Goal: Task Accomplishment & Management: Complete application form

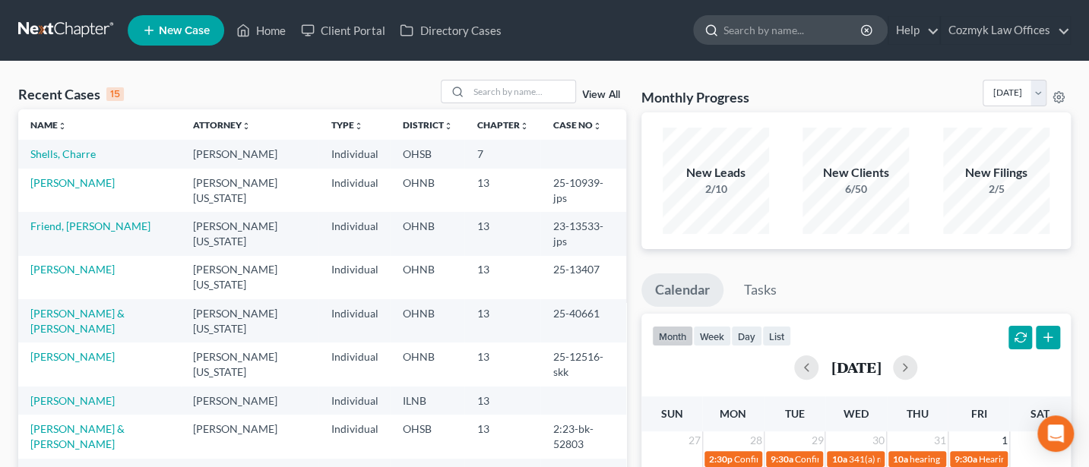
click at [759, 36] on input "search" at bounding box center [793, 30] width 139 height 28
type input "[PERSON_NAME]"
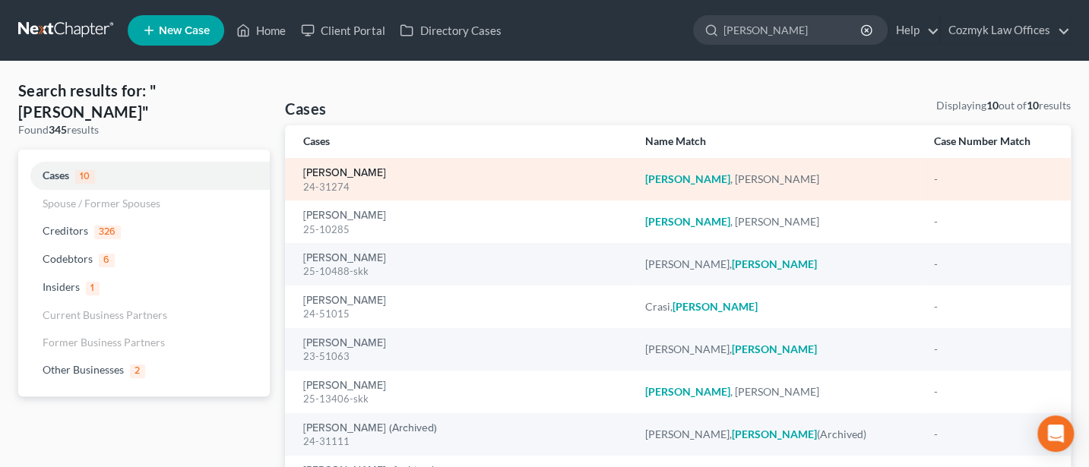
click at [331, 169] on link "[PERSON_NAME]" at bounding box center [344, 173] width 83 height 11
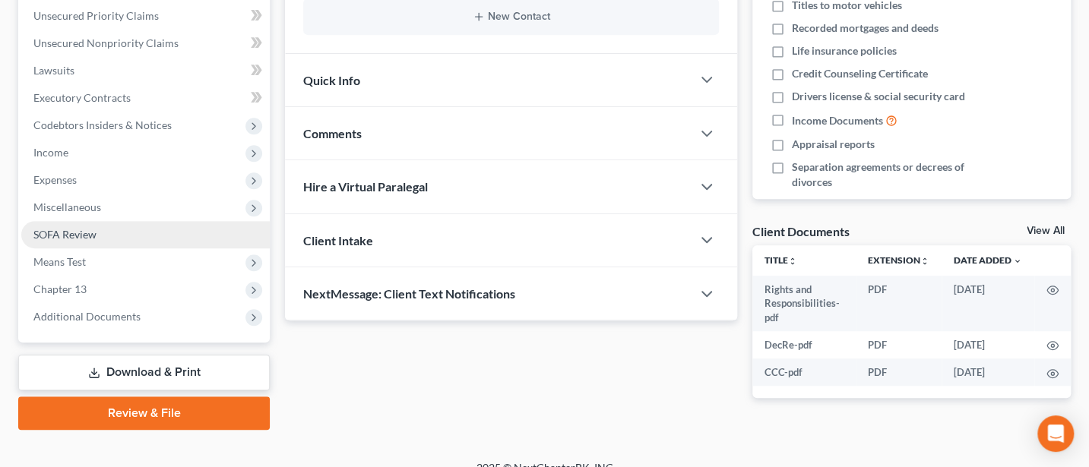
scroll to position [366, 0]
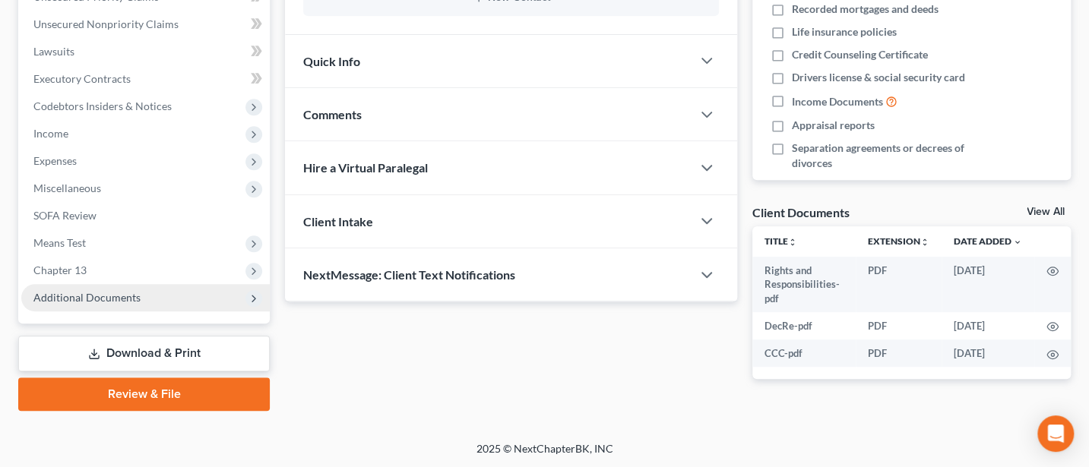
click at [74, 301] on span "Additional Documents" at bounding box center [86, 297] width 107 height 13
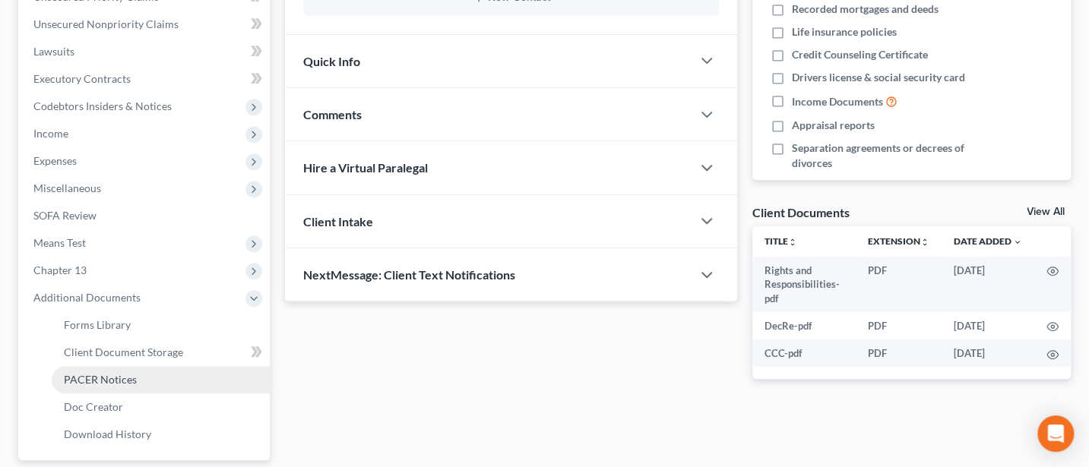
click at [80, 381] on span "PACER Notices" at bounding box center [100, 379] width 73 height 13
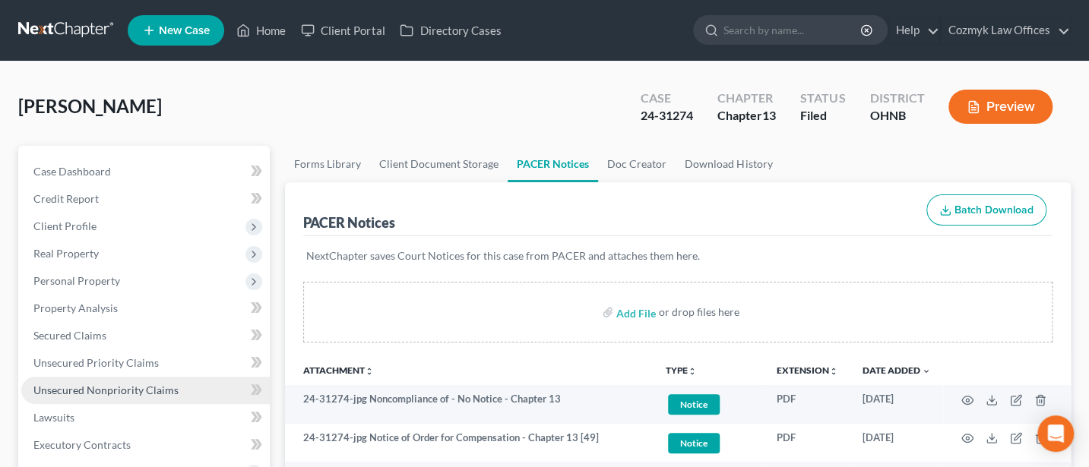
click at [116, 391] on span "Unsecured Nonpriority Claims" at bounding box center [105, 390] width 145 height 13
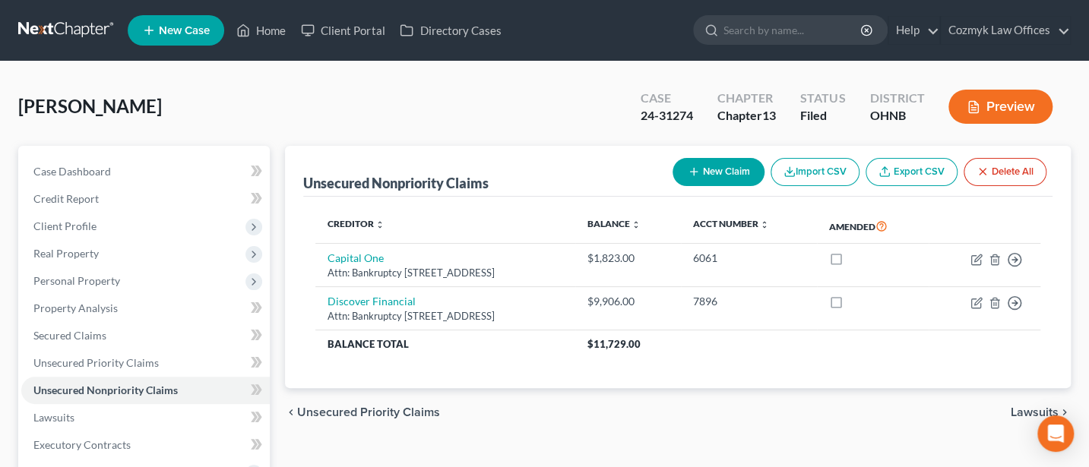
scroll to position [202, 0]
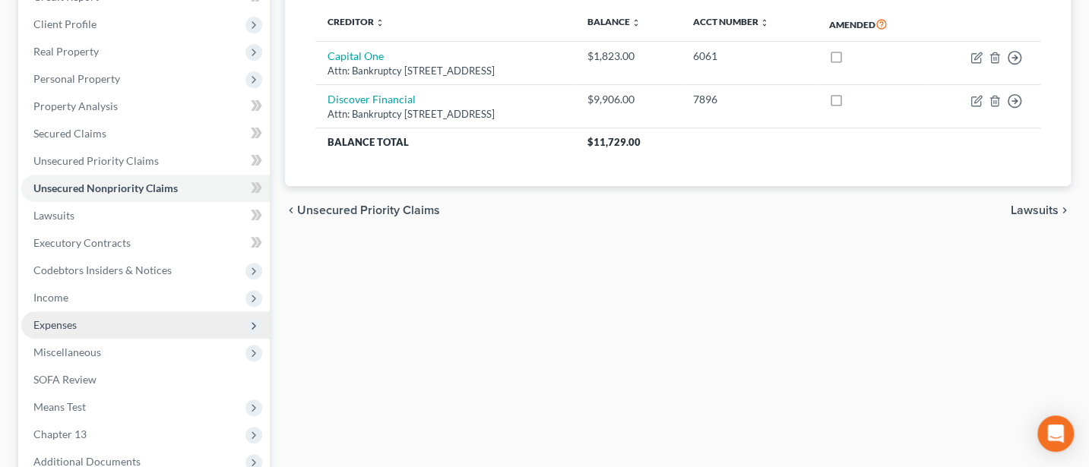
click at [74, 324] on span "Expenses" at bounding box center [54, 324] width 43 height 13
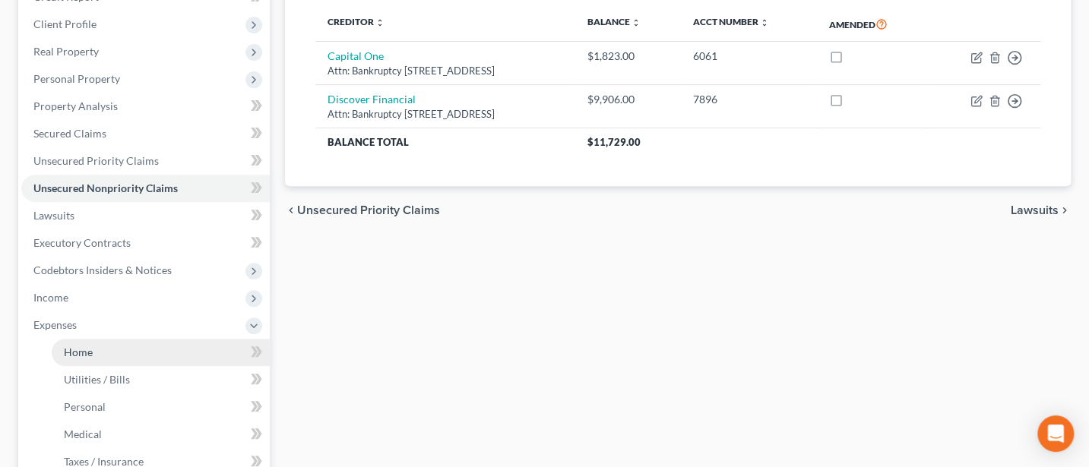
click at [87, 352] on span "Home" at bounding box center [78, 352] width 29 height 13
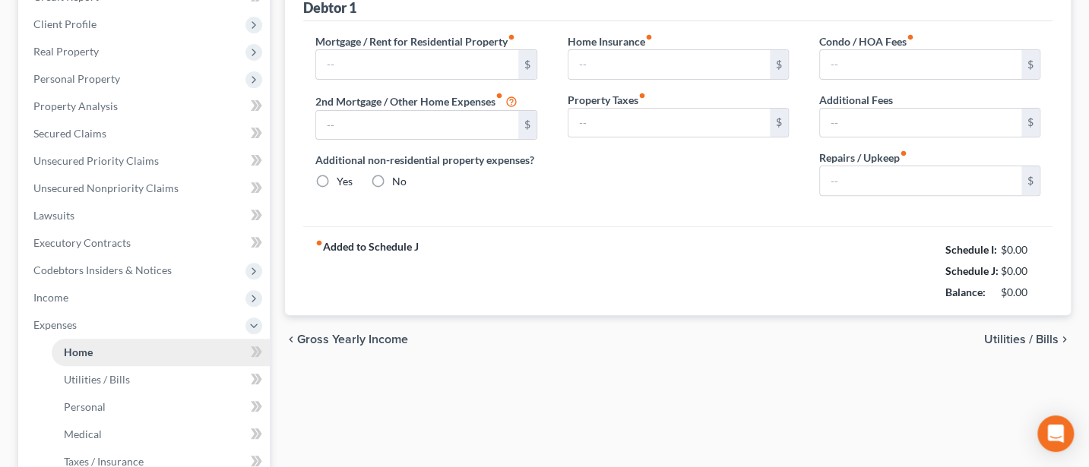
scroll to position [40, 0]
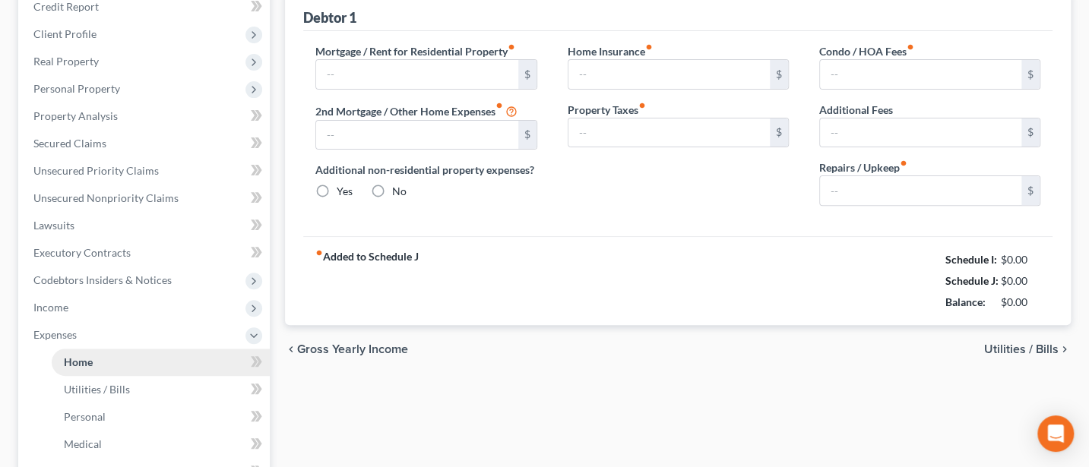
type input "0.00"
radio input "true"
type input "0.00"
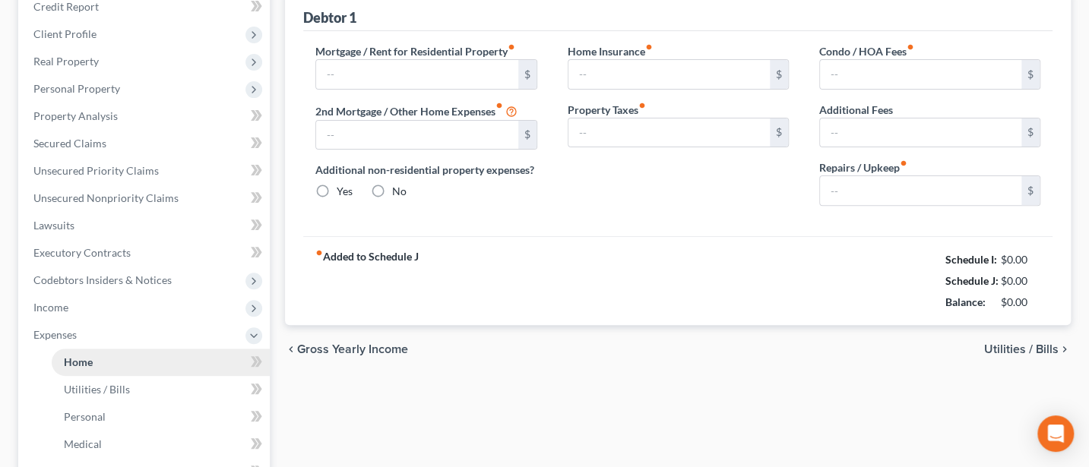
type input "0.00"
type input "100.00"
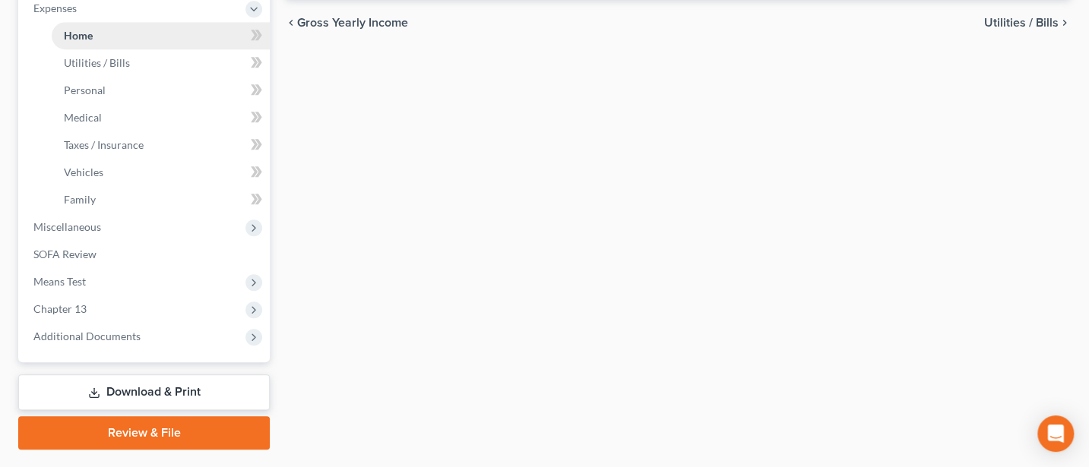
scroll to position [557, 0]
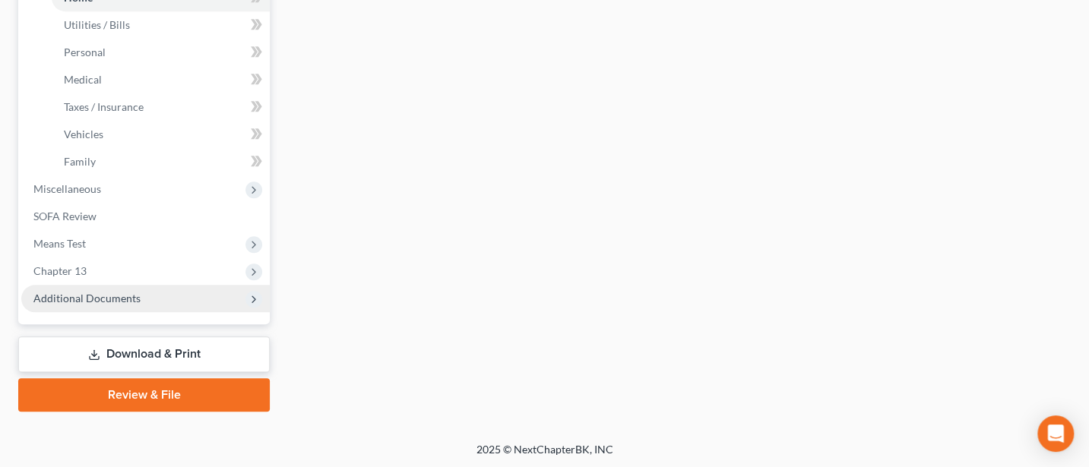
click at [111, 295] on span "Additional Documents" at bounding box center [86, 298] width 107 height 13
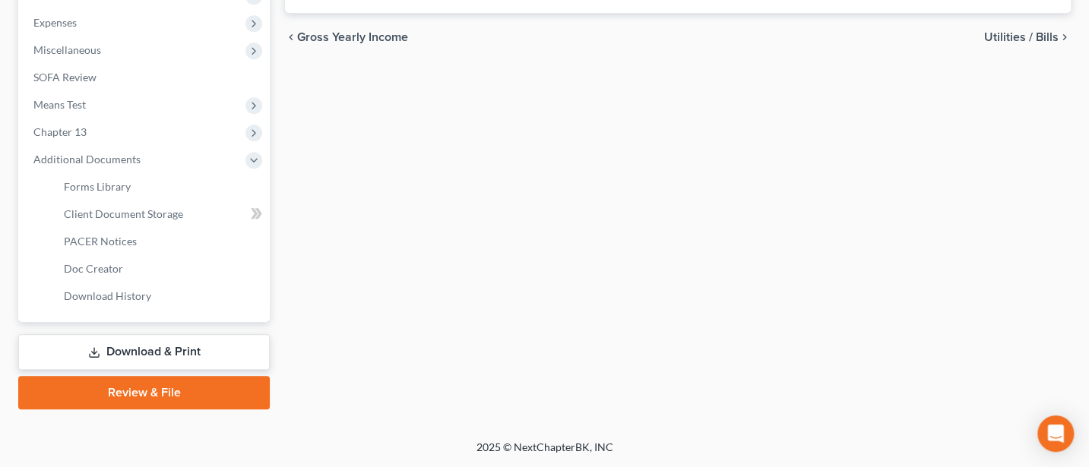
scroll to position [502, 0]
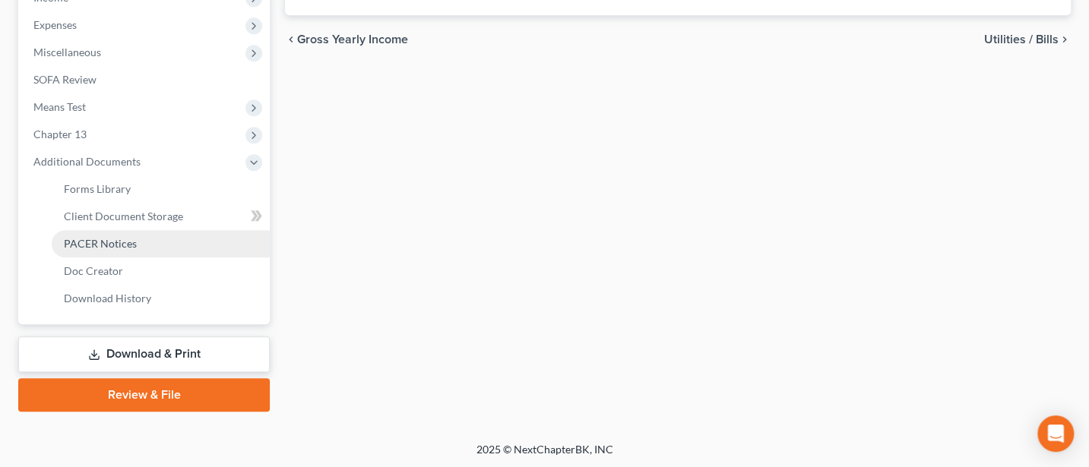
click at [127, 237] on span "PACER Notices" at bounding box center [100, 243] width 73 height 13
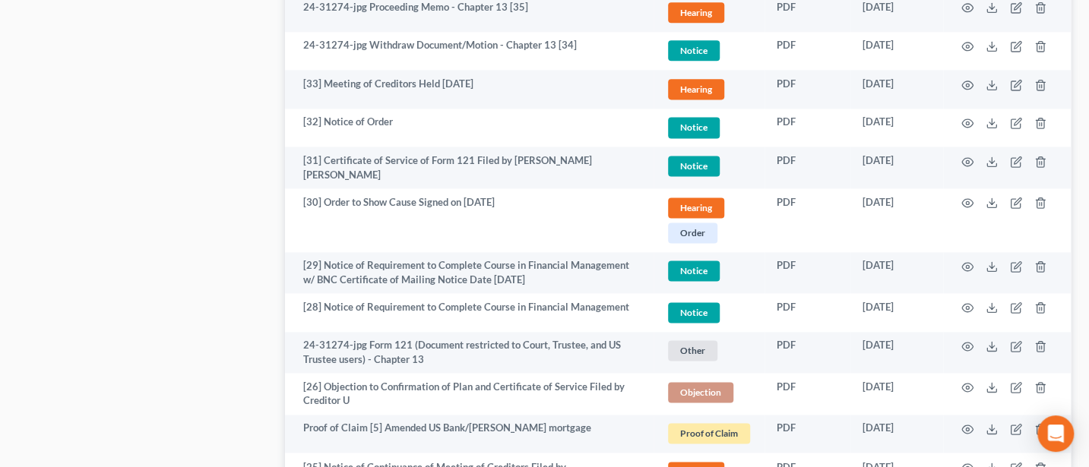
scroll to position [1216, 0]
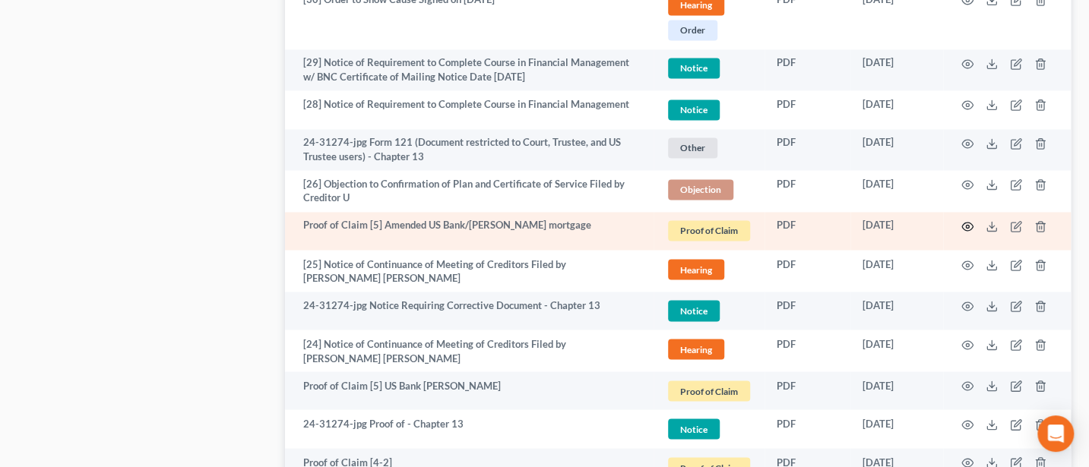
click at [965, 220] on icon "button" at bounding box center [968, 226] width 12 height 12
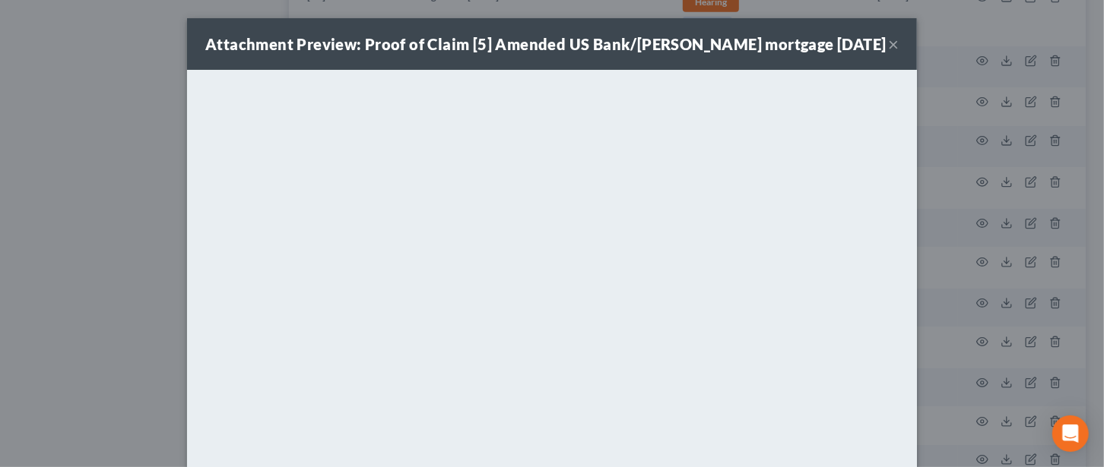
click at [888, 43] on button "×" at bounding box center [893, 44] width 11 height 18
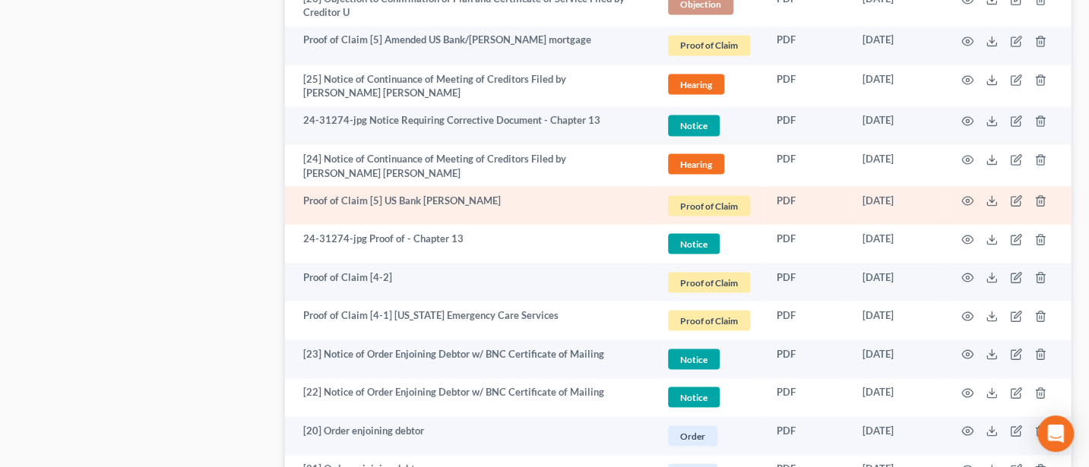
scroll to position [1418, 0]
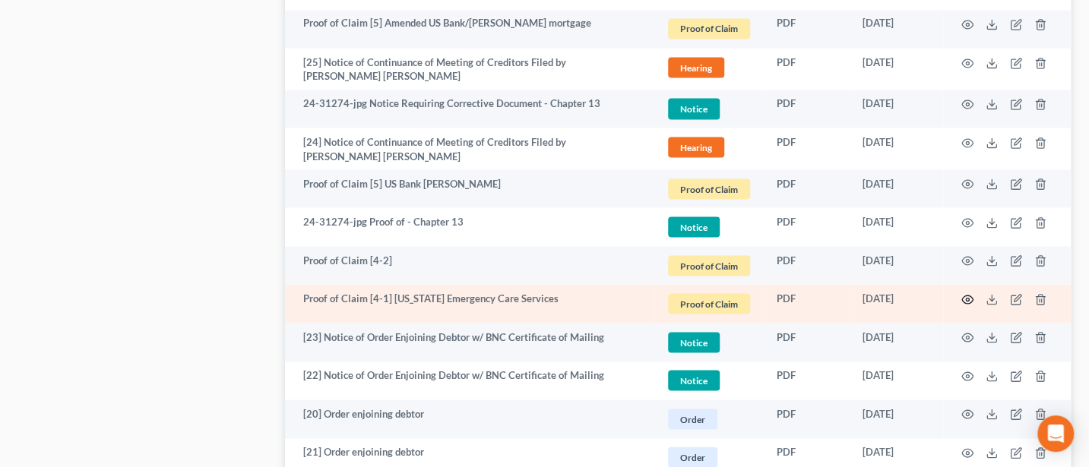
click at [967, 293] on icon "button" at bounding box center [968, 299] width 12 height 12
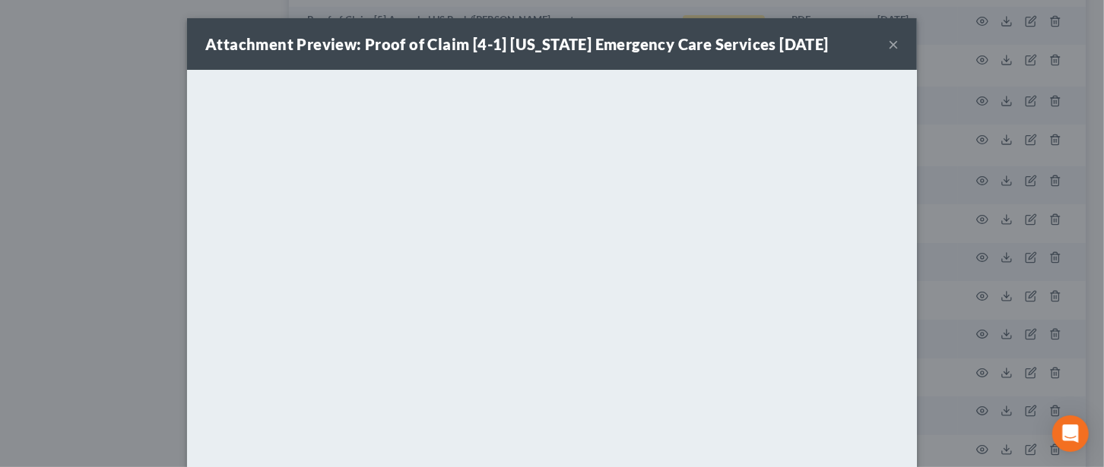
click at [888, 41] on button "×" at bounding box center [893, 44] width 11 height 18
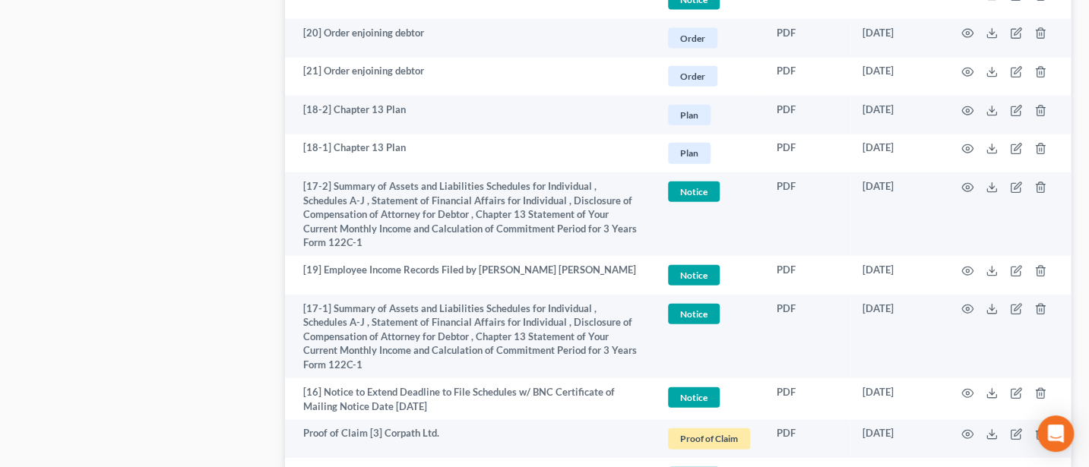
scroll to position [1823, 0]
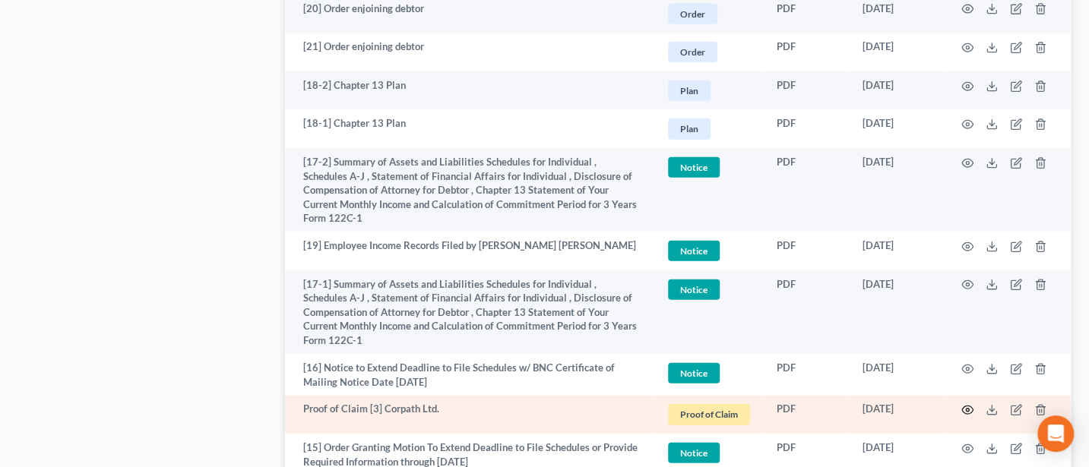
click at [968, 404] on icon "button" at bounding box center [968, 410] width 12 height 12
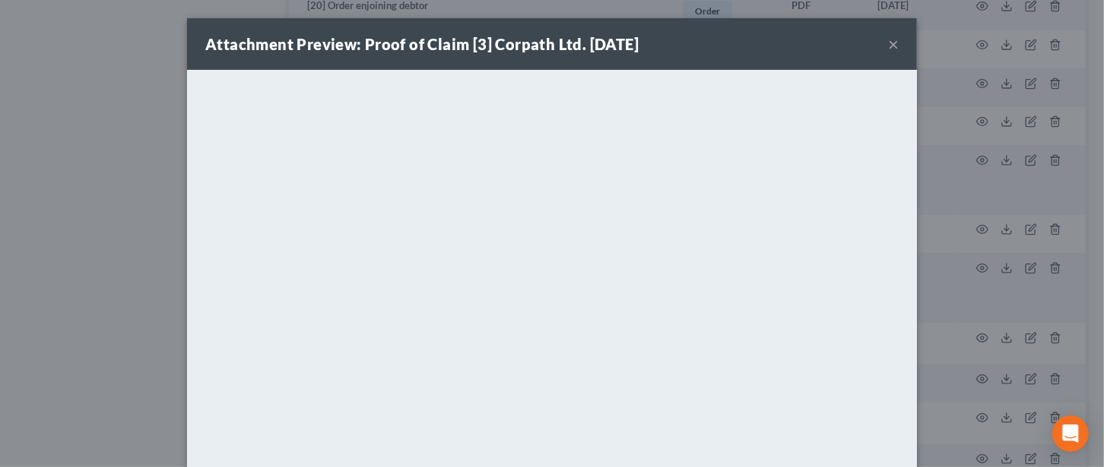
click at [888, 40] on button "×" at bounding box center [893, 44] width 11 height 18
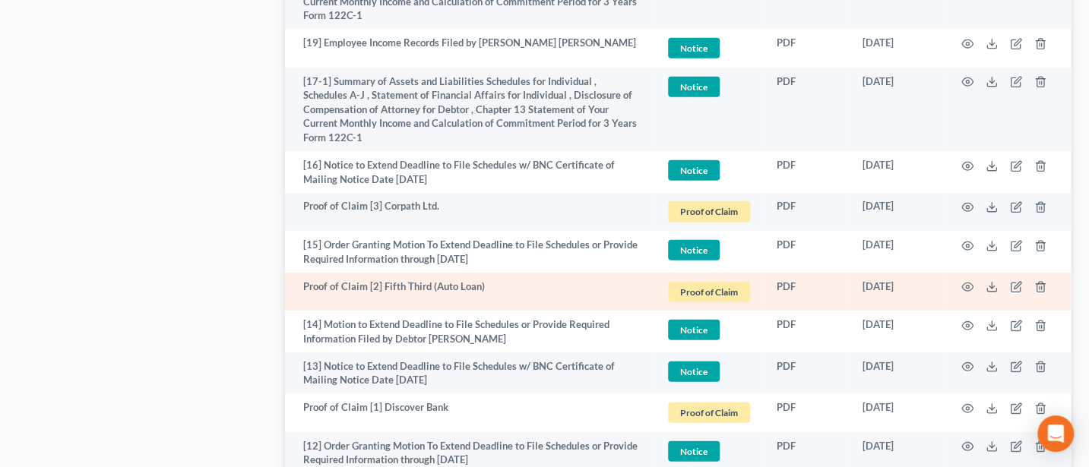
scroll to position [2229, 0]
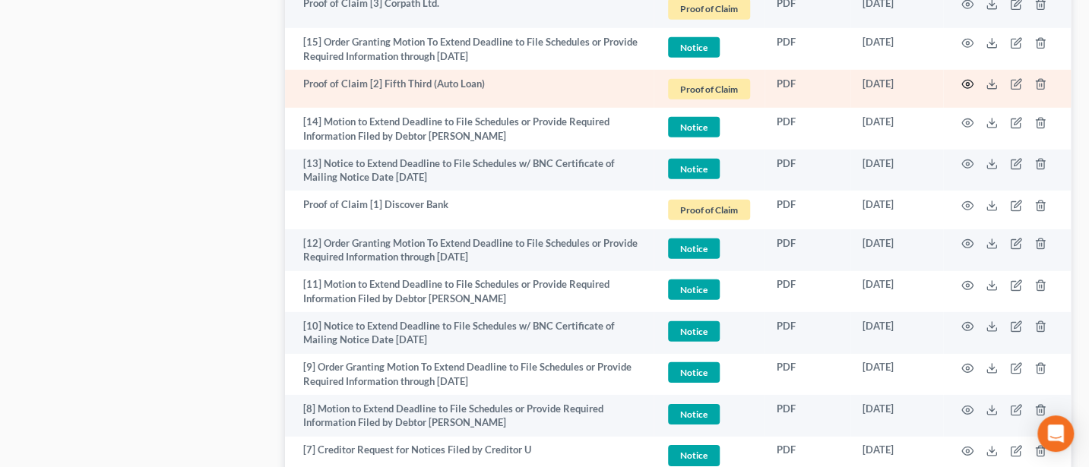
click at [968, 78] on icon "button" at bounding box center [968, 84] width 12 height 12
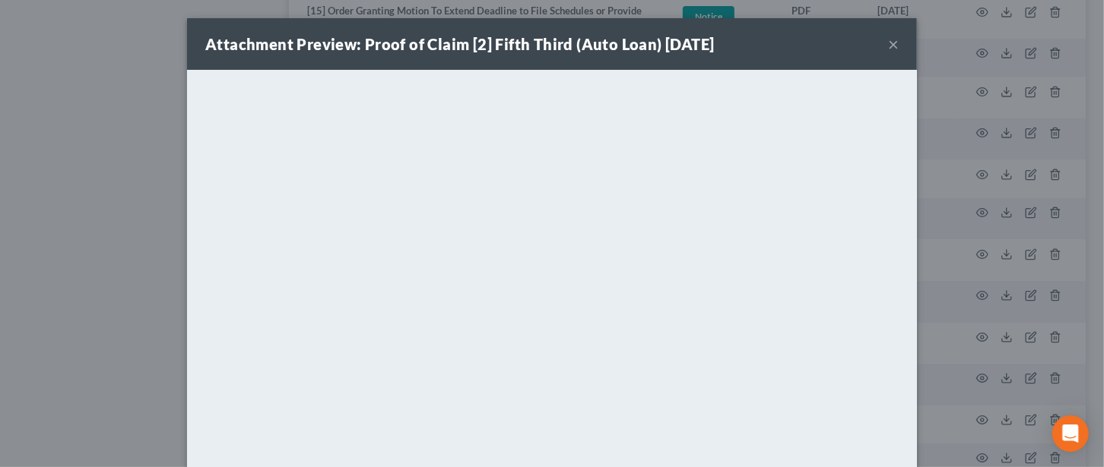
click at [888, 43] on button "×" at bounding box center [893, 44] width 11 height 18
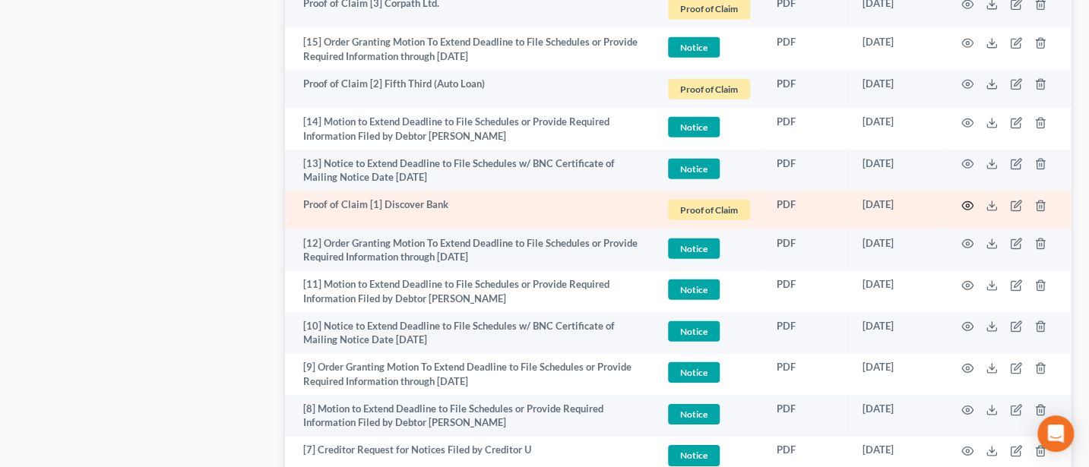
click at [966, 204] on circle "button" at bounding box center [967, 205] width 3 height 3
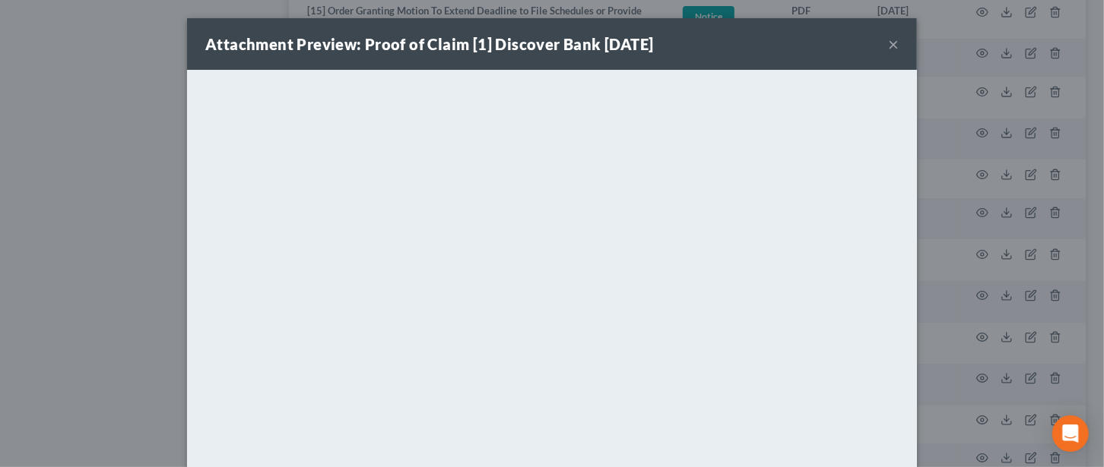
click at [888, 46] on button "×" at bounding box center [893, 44] width 11 height 18
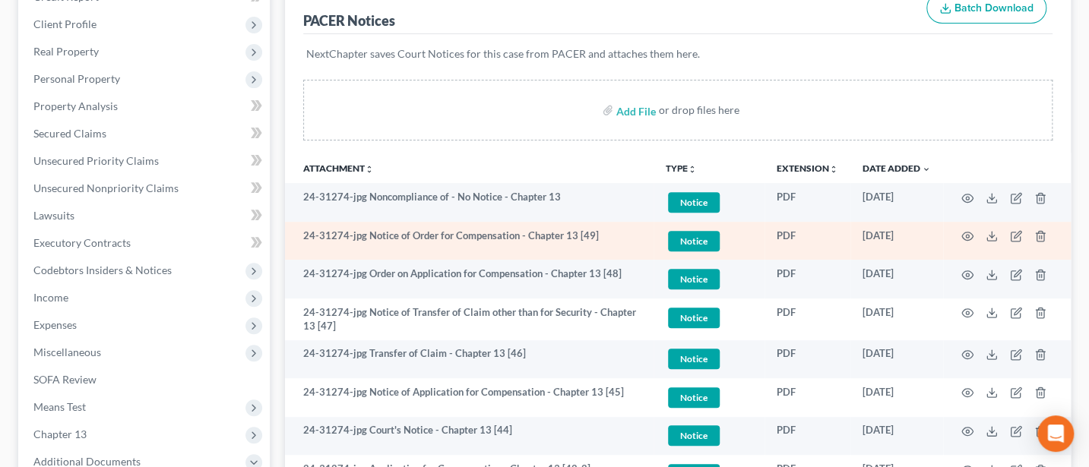
scroll to position [0, 0]
